Goal: Information Seeking & Learning: Learn about a topic

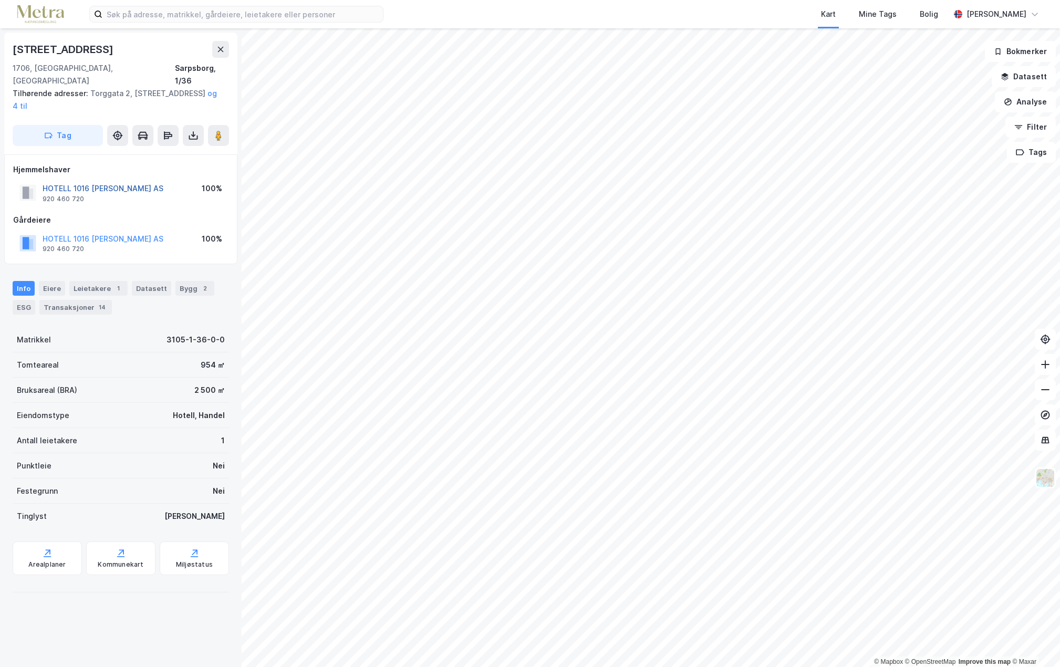
click at [0, 0] on button "HOTELL 1016 OLAV DIGRE AS" at bounding box center [0, 0] width 0 height 0
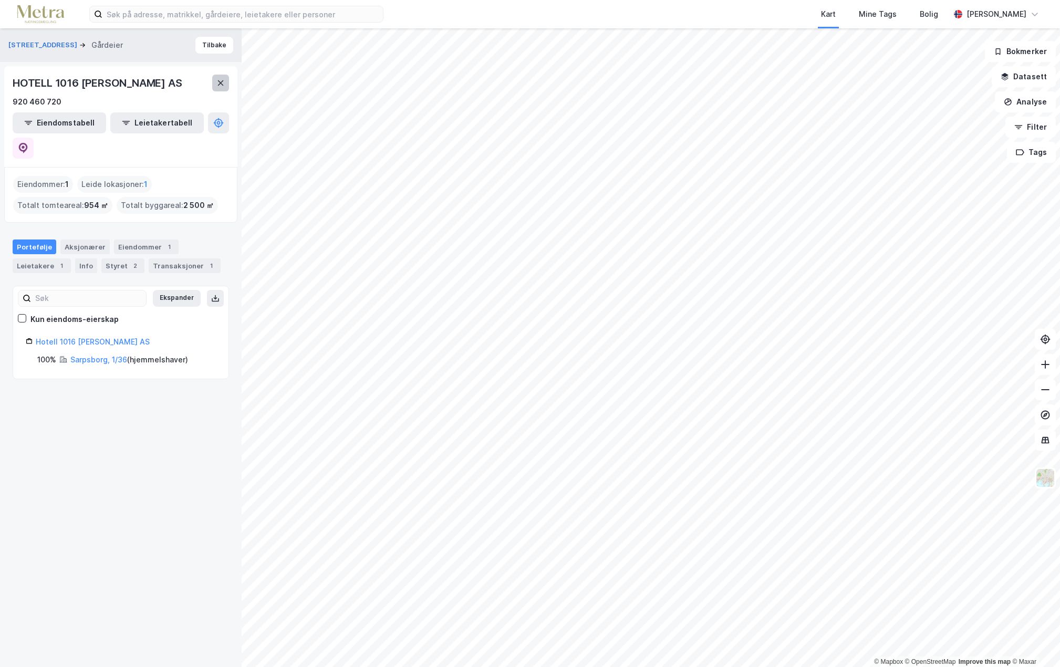
click at [222, 84] on icon at bounding box center [221, 82] width 6 height 5
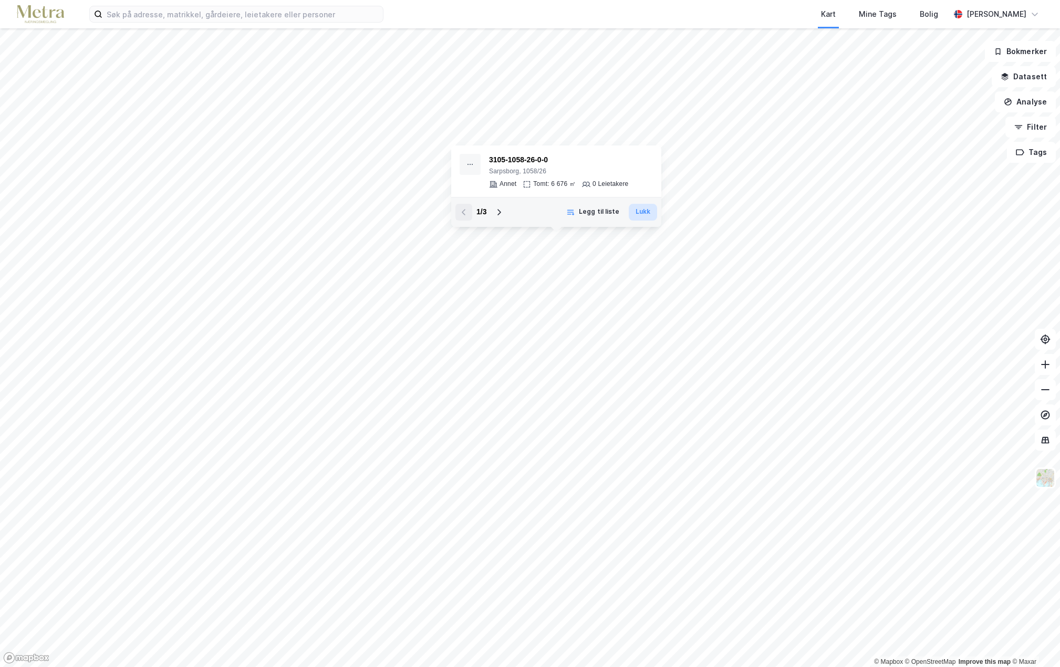
click at [640, 215] on button "Lukk" at bounding box center [643, 212] width 28 height 17
